Goal: Information Seeking & Learning: Learn about a topic

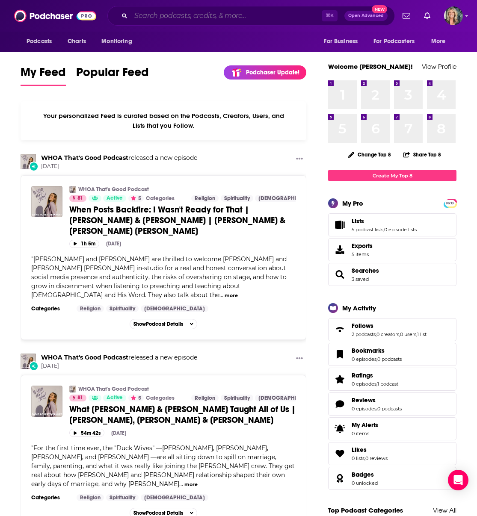
click at [166, 19] on input "Search podcasts, credits, & more..." at bounding box center [226, 16] width 191 height 14
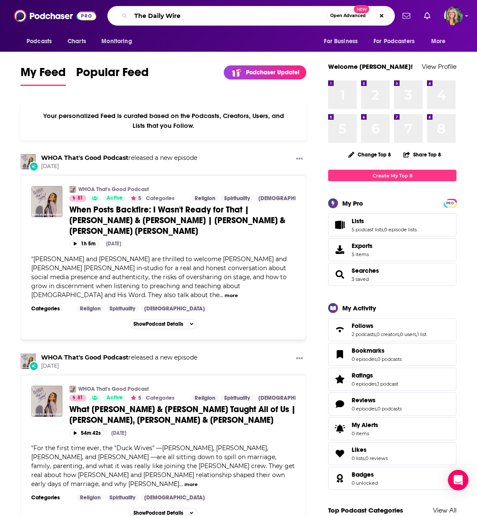
type input "The Daily Wire"
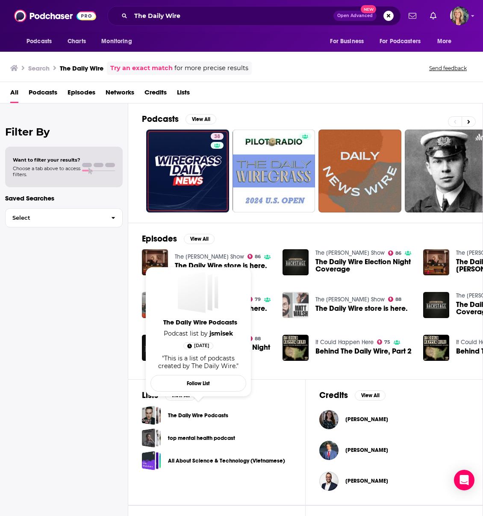
click at [202, 415] on link "The Daily Wire Podcasts" at bounding box center [198, 415] width 60 height 9
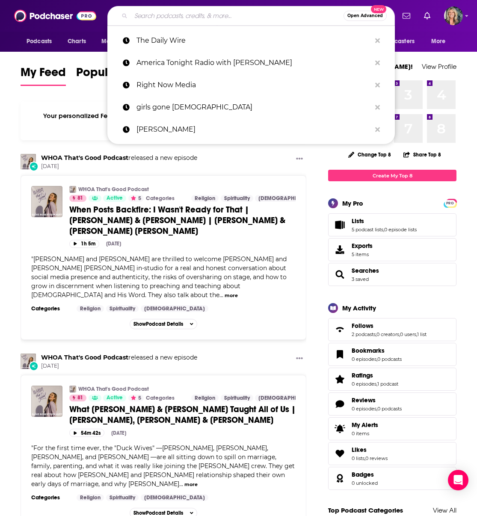
click at [153, 17] on input "Search podcasts, credits, & more..." at bounding box center [237, 16] width 213 height 14
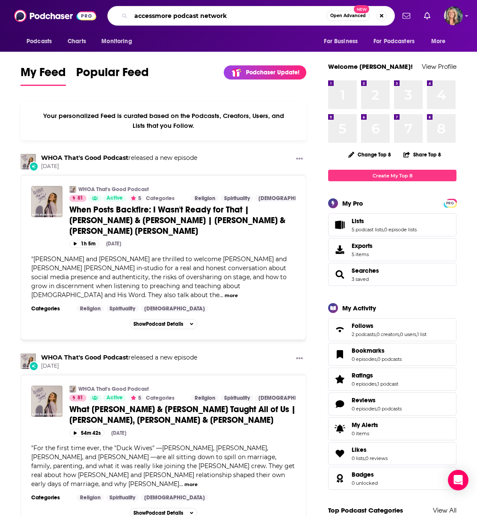
type input "accessmore podcast network"
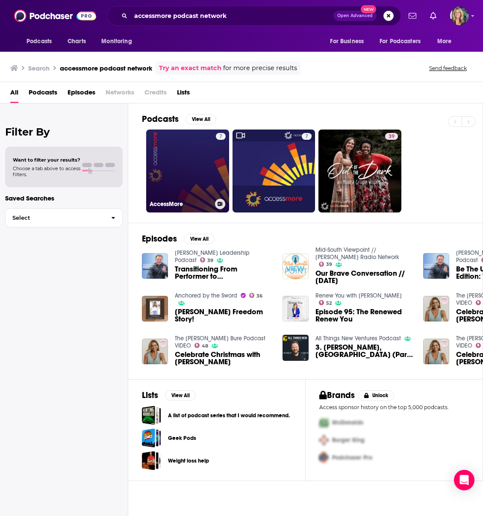
click at [189, 183] on link "7 AccessMore" at bounding box center [187, 171] width 83 height 83
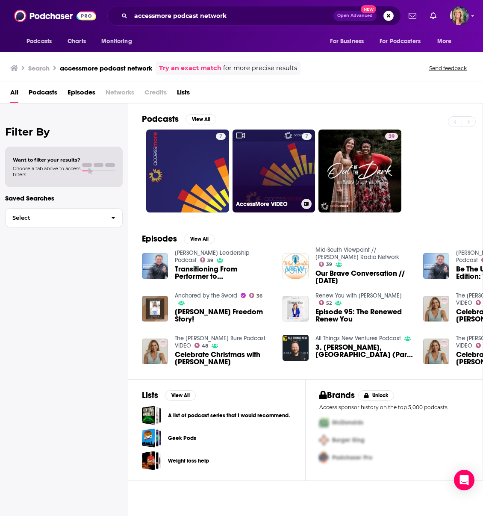
click at [278, 166] on link "7 AccessMore VIDEO" at bounding box center [274, 171] width 83 height 83
